Goal: Task Accomplishment & Management: Complete application form

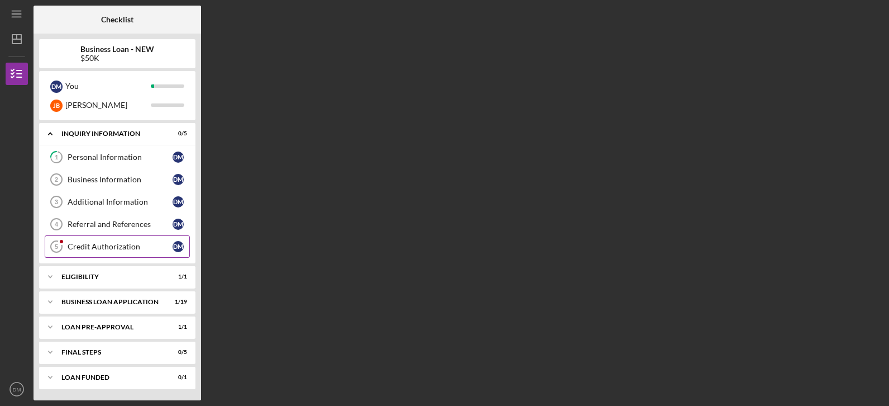
click at [107, 249] on div "Credit Authorization" at bounding box center [120, 246] width 105 height 9
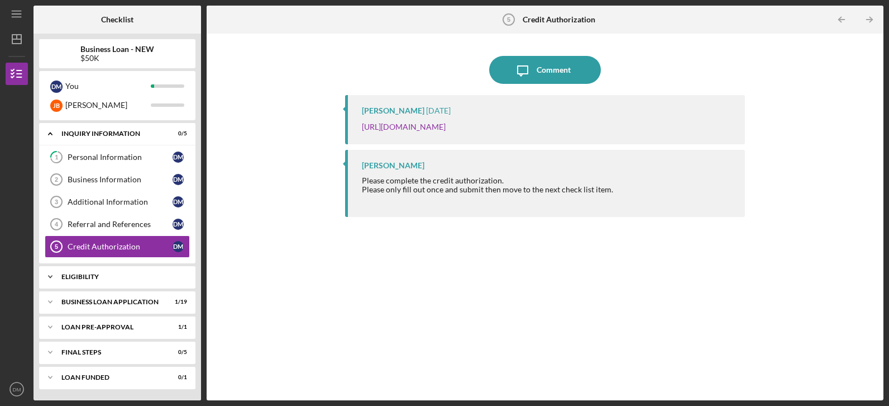
click at [64, 275] on div "ELIGIBILITY" at bounding box center [121, 276] width 120 height 7
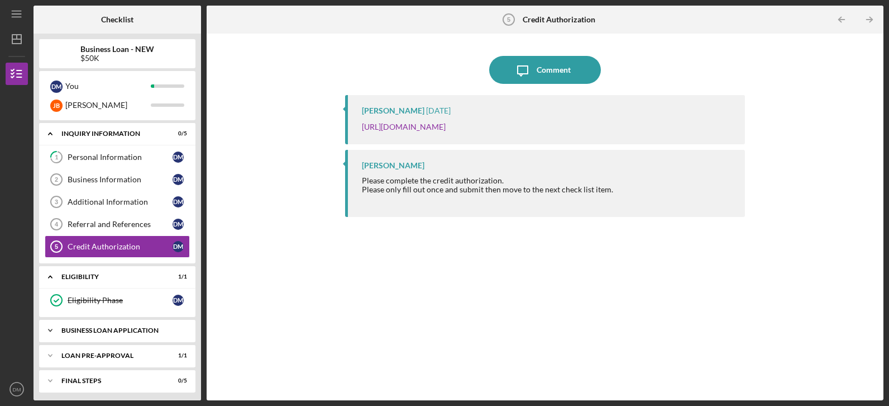
click at [60, 332] on icon "Icon/Expander" at bounding box center [50, 330] width 22 height 22
drag, startPoint x: 883, startPoint y: 211, endPoint x: 889, endPoint y: 277, distance: 65.6
click at [889, 277] on html "Icon/Menu Credit Authorization 5 Credit Authorization Checklist Business Loan -…" at bounding box center [444, 203] width 889 height 406
click at [85, 352] on div "Business Canvas" at bounding box center [120, 353] width 105 height 9
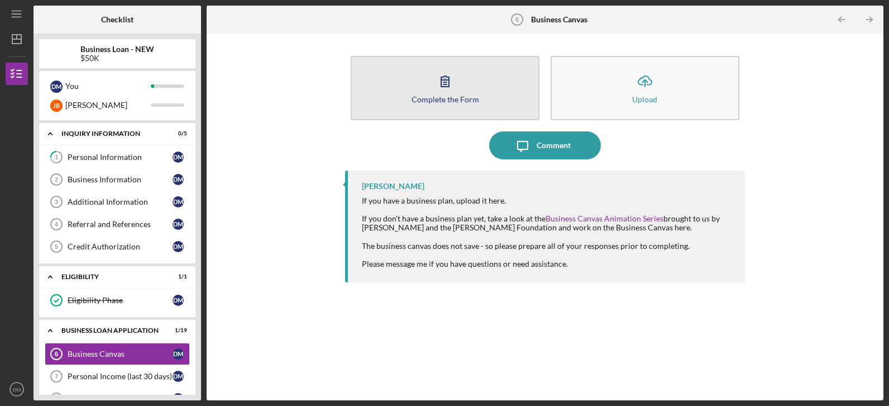
click at [446, 74] on icon "button" at bounding box center [445, 81] width 28 height 28
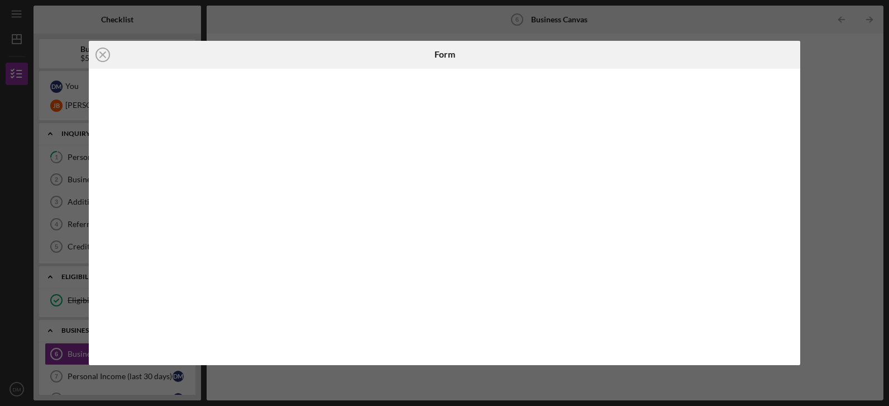
click at [263, 382] on div "Icon/Close Form" at bounding box center [444, 203] width 889 height 406
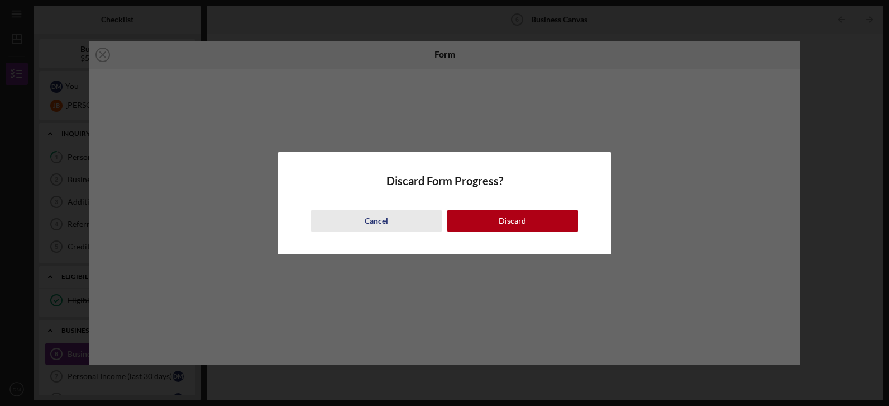
click at [378, 218] on div "Cancel" at bounding box center [376, 220] width 23 height 22
